Goal: Navigation & Orientation: Find specific page/section

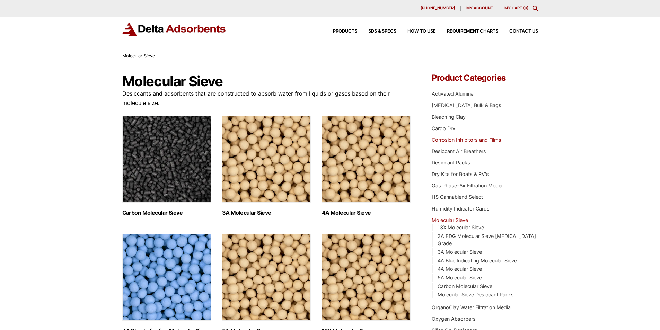
click at [438, 143] on link "Corrosion Inhibitors and Films" at bounding box center [467, 140] width 70 height 6
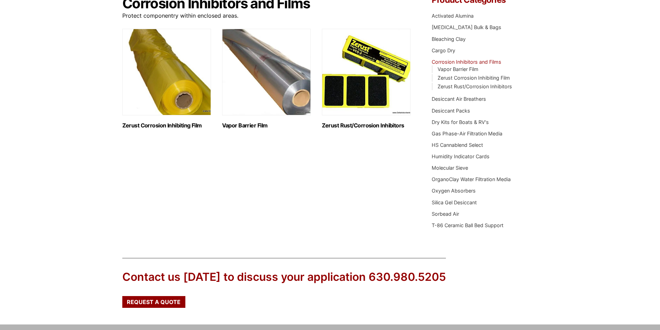
scroll to position [87, 0]
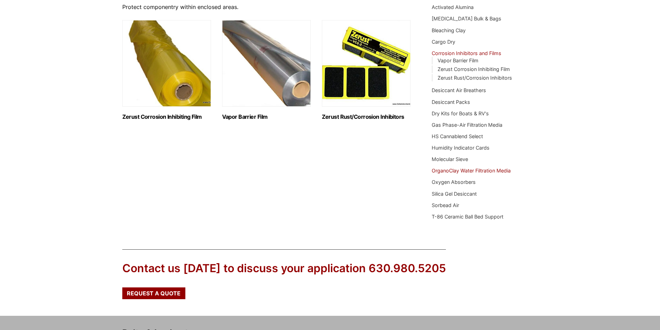
click at [439, 174] on link "OrganoClay Water Filtration Media" at bounding box center [471, 171] width 79 height 6
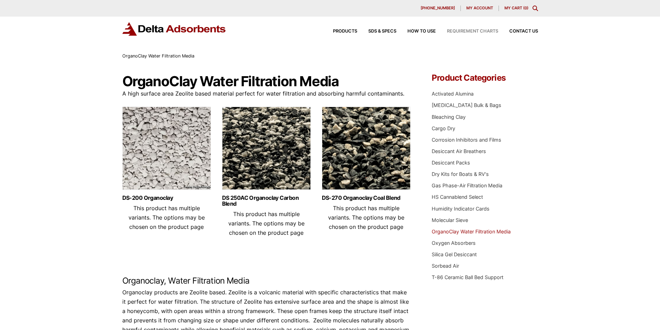
click at [440, 34] on div "Requirement Charts" at bounding box center [467, 31] width 62 height 5
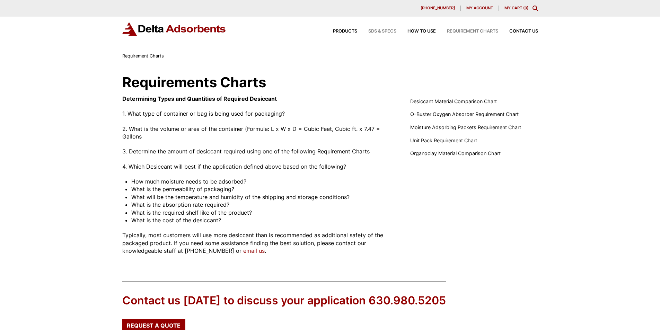
click at [360, 34] on div "SDS & SPECS" at bounding box center [376, 31] width 39 height 5
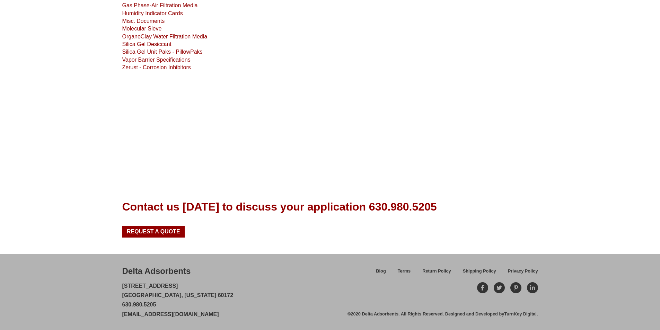
scroll to position [241, 0]
